Goal: Obtain resource: Download file/media

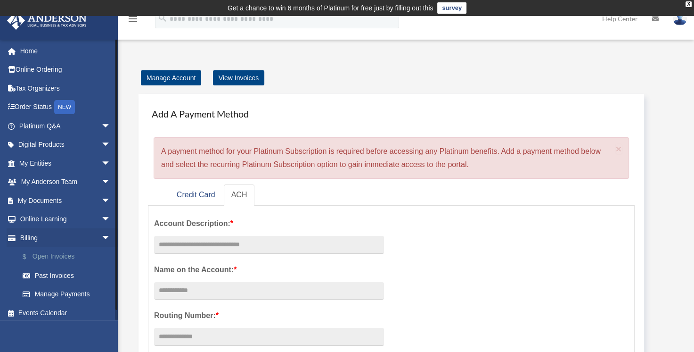
scroll to position [4, 0]
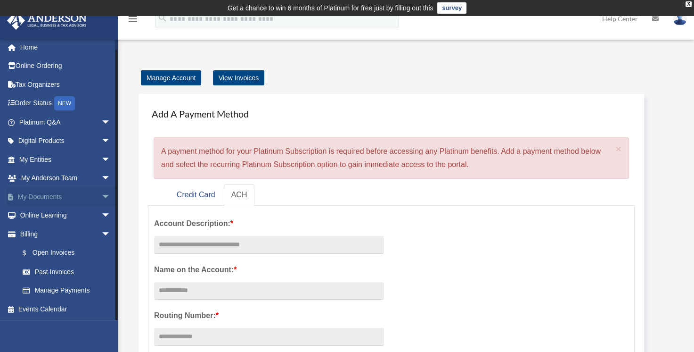
click at [101, 197] on span "arrow_drop_down" at bounding box center [110, 196] width 19 height 19
click at [77, 218] on link "Box" at bounding box center [69, 215] width 112 height 19
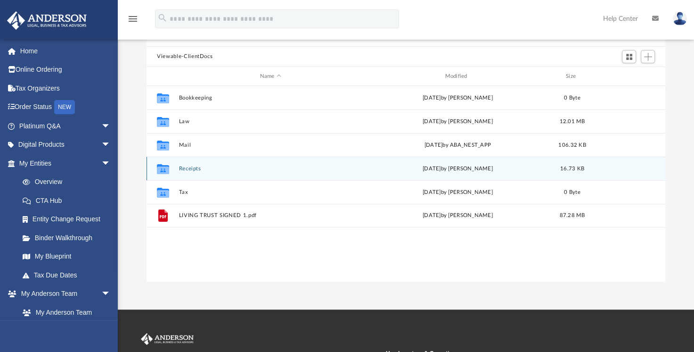
scroll to position [96, 0]
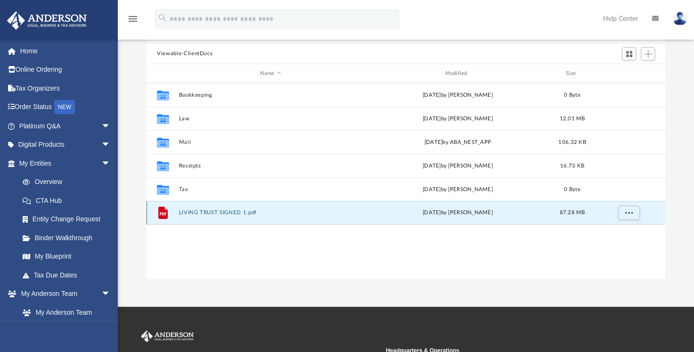
click at [215, 214] on button "LIVING TRUST SIGNED 1.pdf" at bounding box center [270, 213] width 183 height 6
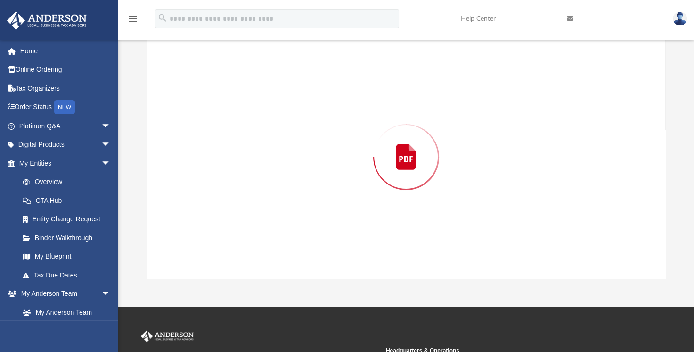
click at [215, 214] on div "Preview" at bounding box center [406, 156] width 519 height 243
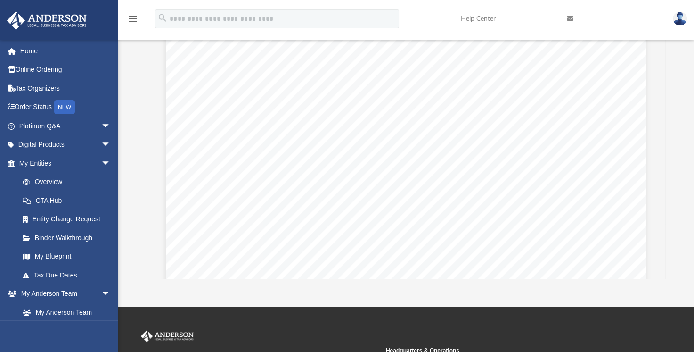
scroll to position [5715, 0]
